Goal: Task Accomplishment & Management: Manage account settings

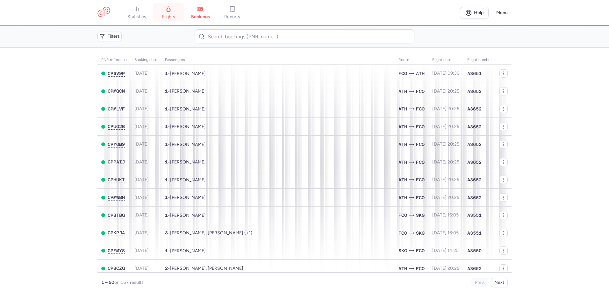
click at [171, 12] on link "flights" at bounding box center [169, 13] width 32 height 14
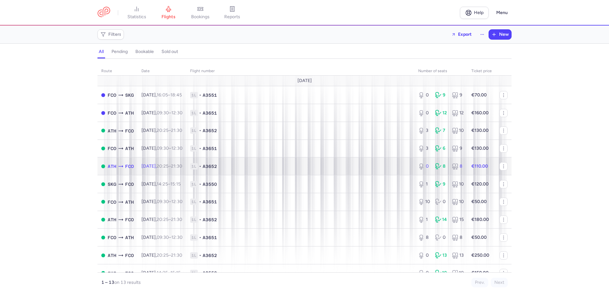
click at [254, 165] on span "1L • A3652" at bounding box center [300, 166] width 221 height 6
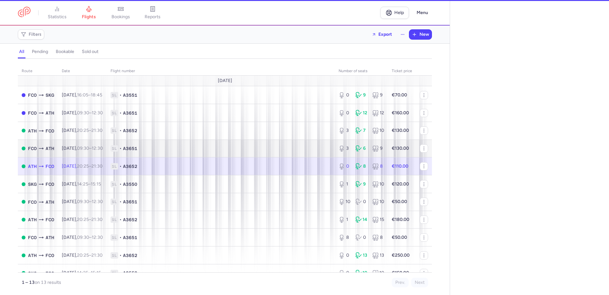
select select "days"
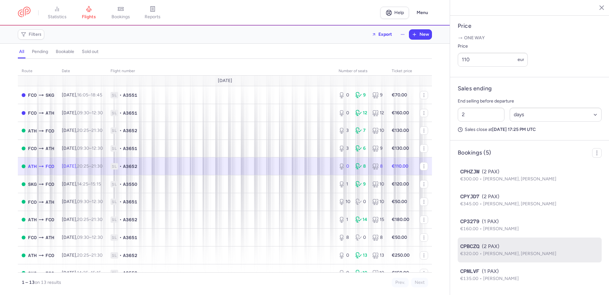
scroll to position [261, 0]
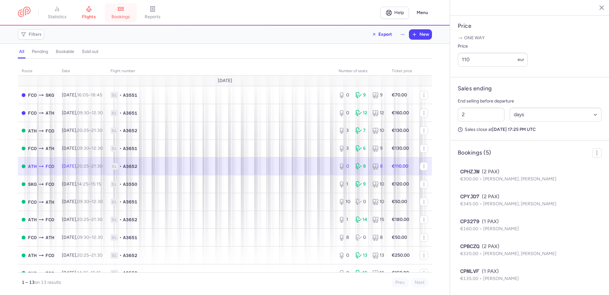
click at [124, 12] on icon at bounding box center [121, 9] width 6 height 6
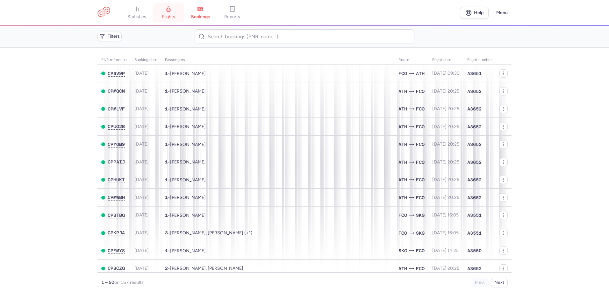
click at [166, 16] on span "flights" at bounding box center [168, 17] width 13 height 6
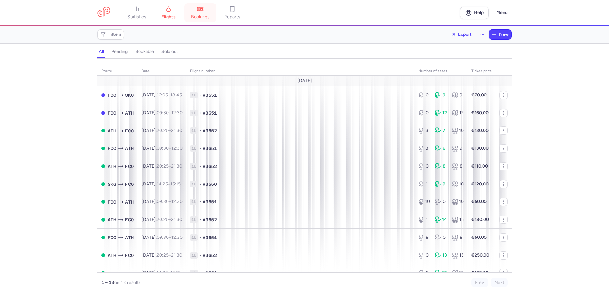
click at [201, 16] on span "bookings" at bounding box center [200, 17] width 18 height 6
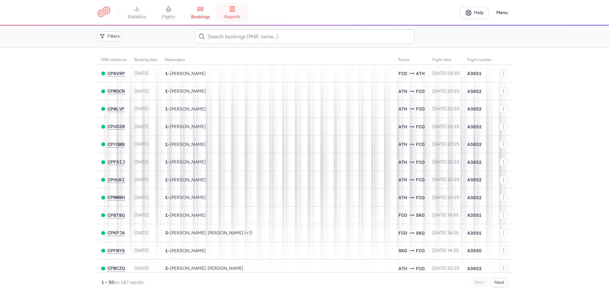
click at [223, 10] on link "reports" at bounding box center [232, 13] width 32 height 14
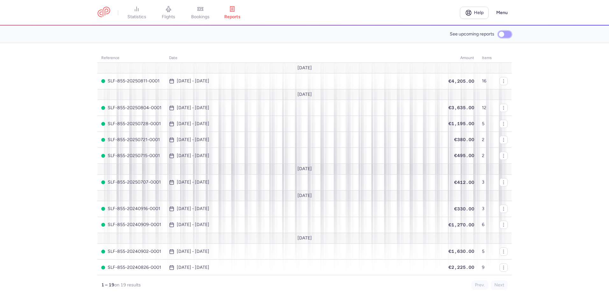
click at [510, 35] on input "See upcoming reports" at bounding box center [505, 34] width 13 height 7
checkbox input "true"
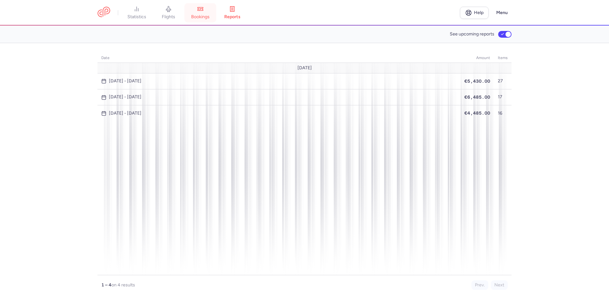
click at [207, 9] on link "bookings" at bounding box center [201, 13] width 32 height 14
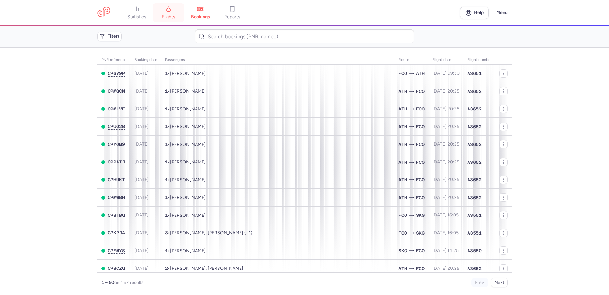
click at [175, 11] on link "flights" at bounding box center [169, 13] width 32 height 14
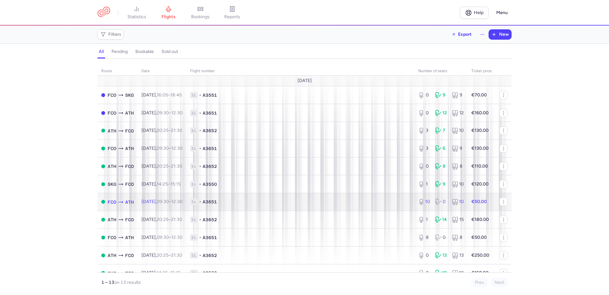
click at [253, 197] on td "1L • A3651" at bounding box center [300, 202] width 228 height 18
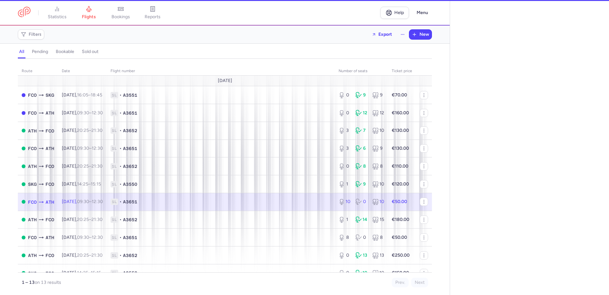
select select "days"
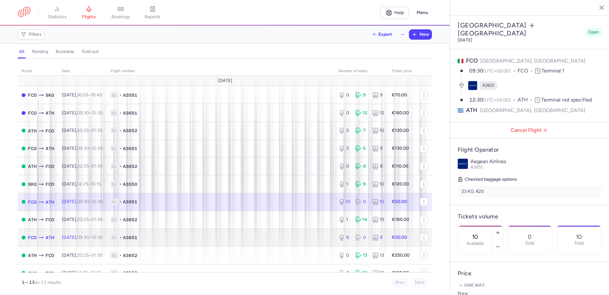
click at [205, 244] on td "1L • A3651" at bounding box center [221, 237] width 228 height 18
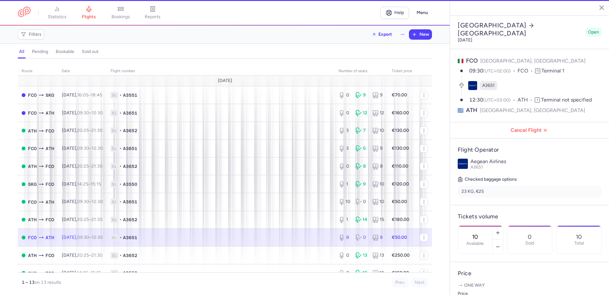
type input "8"
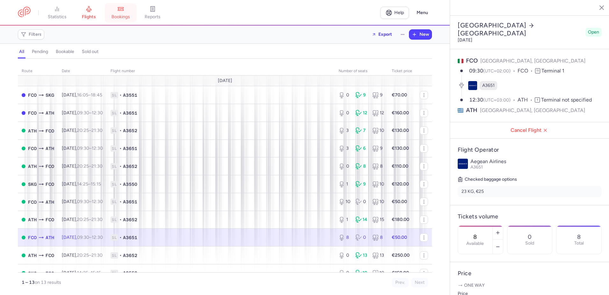
click at [119, 11] on link "bookings" at bounding box center [121, 13] width 32 height 14
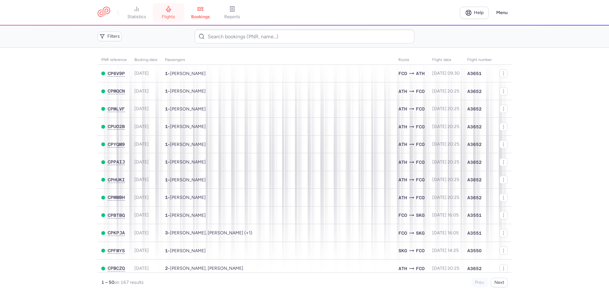
click at [168, 6] on link "flights" at bounding box center [169, 13] width 32 height 14
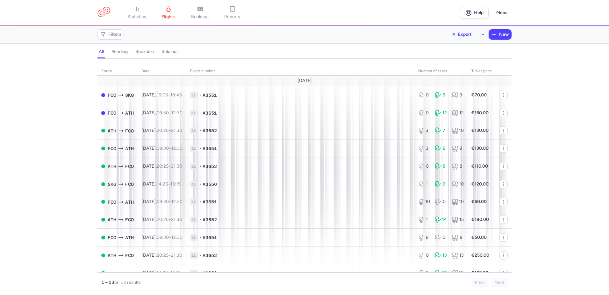
click at [48, 137] on div "route date Flight number number of seats Ticket price [DATE] FCO SKG [DATE] 16:…" at bounding box center [304, 178] width 609 height 232
click at [193, 9] on link "bookings" at bounding box center [201, 13] width 32 height 14
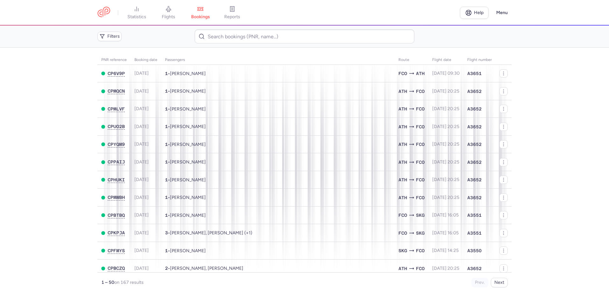
click at [47, 110] on main "PNR reference Booking date Passengers Route flight date Flight number CP6V9P [D…" at bounding box center [304, 170] width 609 height 247
